Goal: Find specific page/section: Find specific page/section

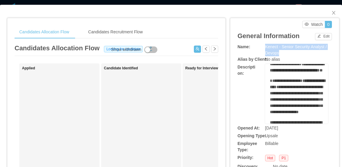
drag, startPoint x: 277, startPoint y: 53, endPoint x: 259, endPoint y: 48, distance: 18.5
click at [259, 48] on div "Name: Kenect - Senior Security Analyst / Devops" at bounding box center [284, 50] width 94 height 12
